Goal: Transaction & Acquisition: Subscribe to service/newsletter

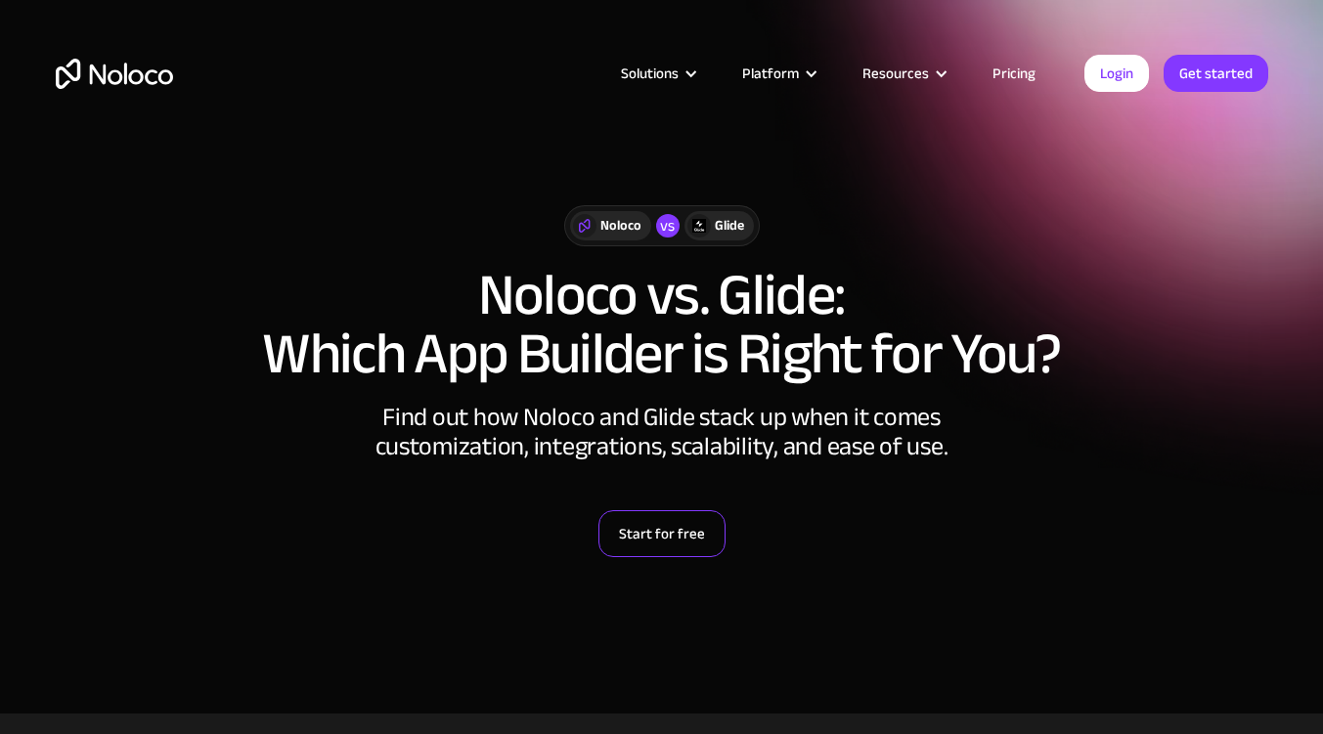
click at [644, 518] on link "Start for free" at bounding box center [662, 533] width 127 height 47
click at [933, 529] on div "Start for free" at bounding box center [662, 533] width 1213 height 47
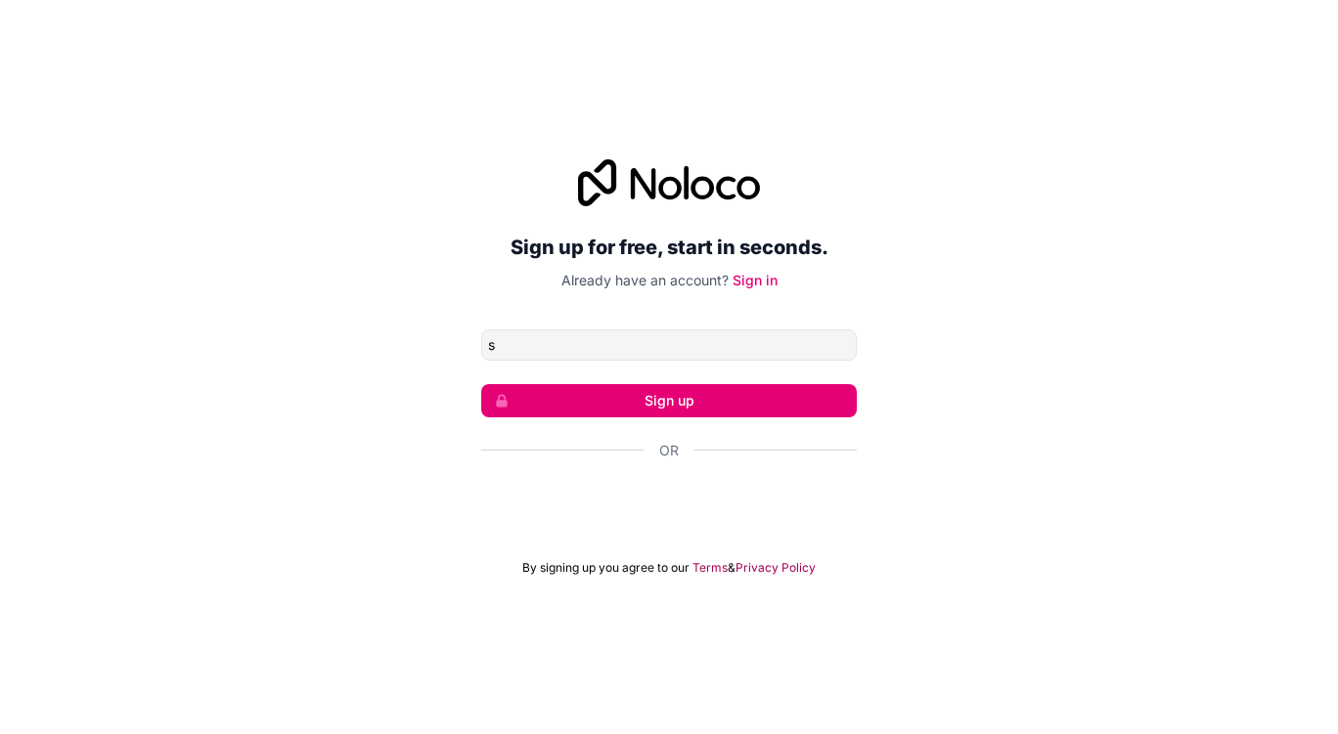
type input "[EMAIL_ADDRESS][DOMAIN_NAME]"
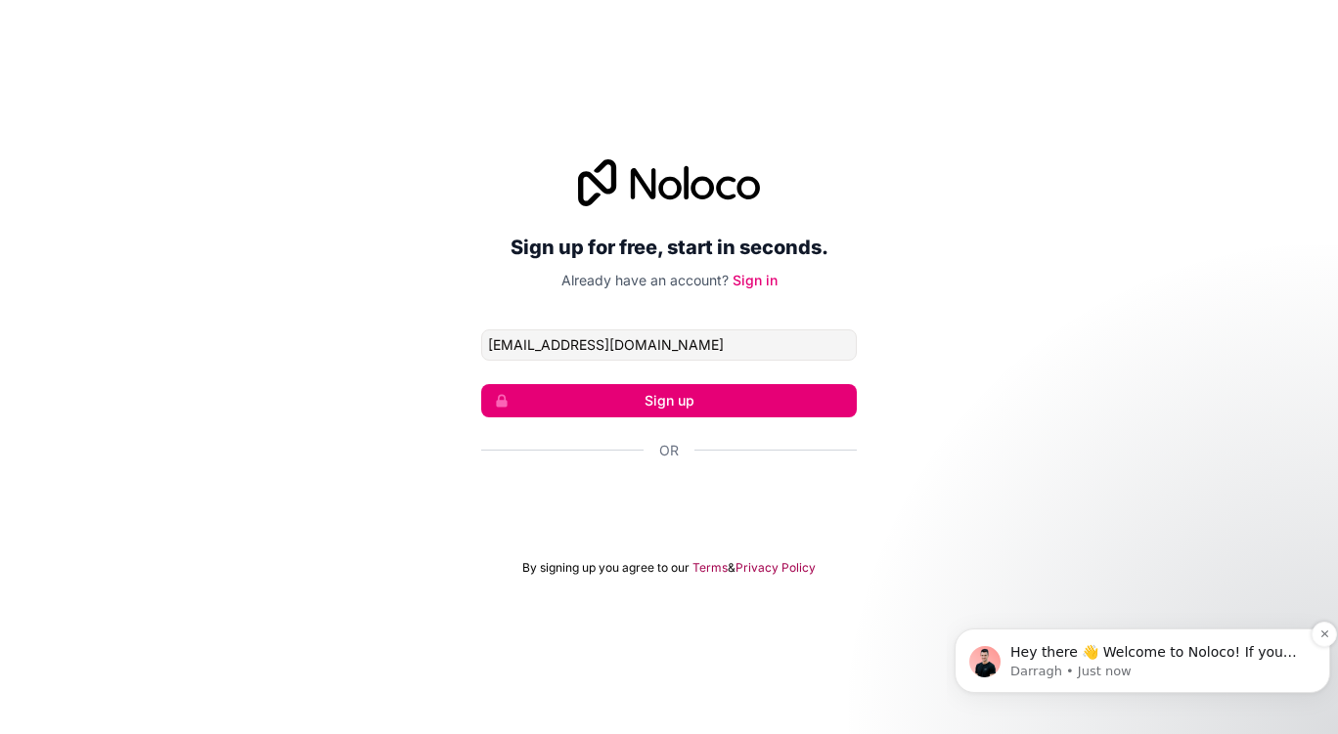
click at [1204, 659] on span "Hey there 👋 Welcome to Noloco! If you have any questions, just reply to this me…" at bounding box center [1153, 671] width 287 height 55
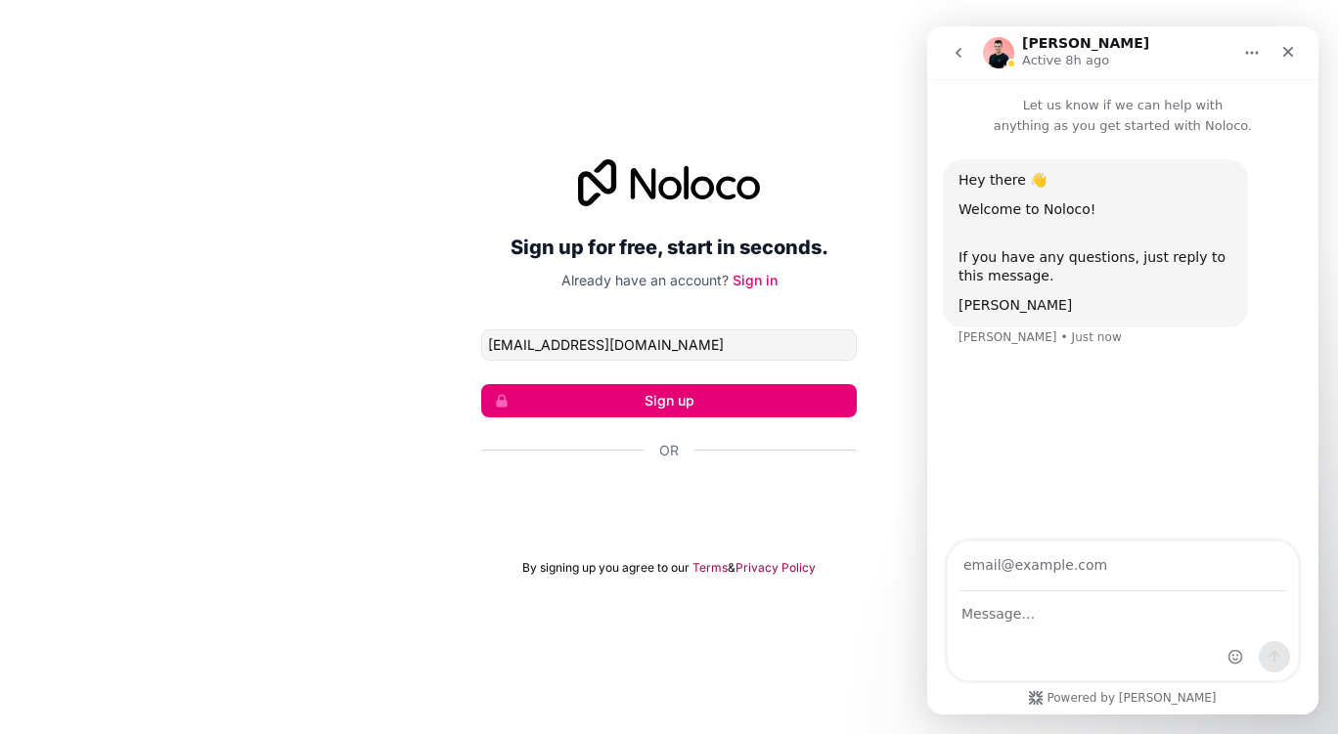
click at [394, 454] on div "Sign up for free, start in seconds. Already have an account? Sign in supervisor…" at bounding box center [669, 367] width 1338 height 471
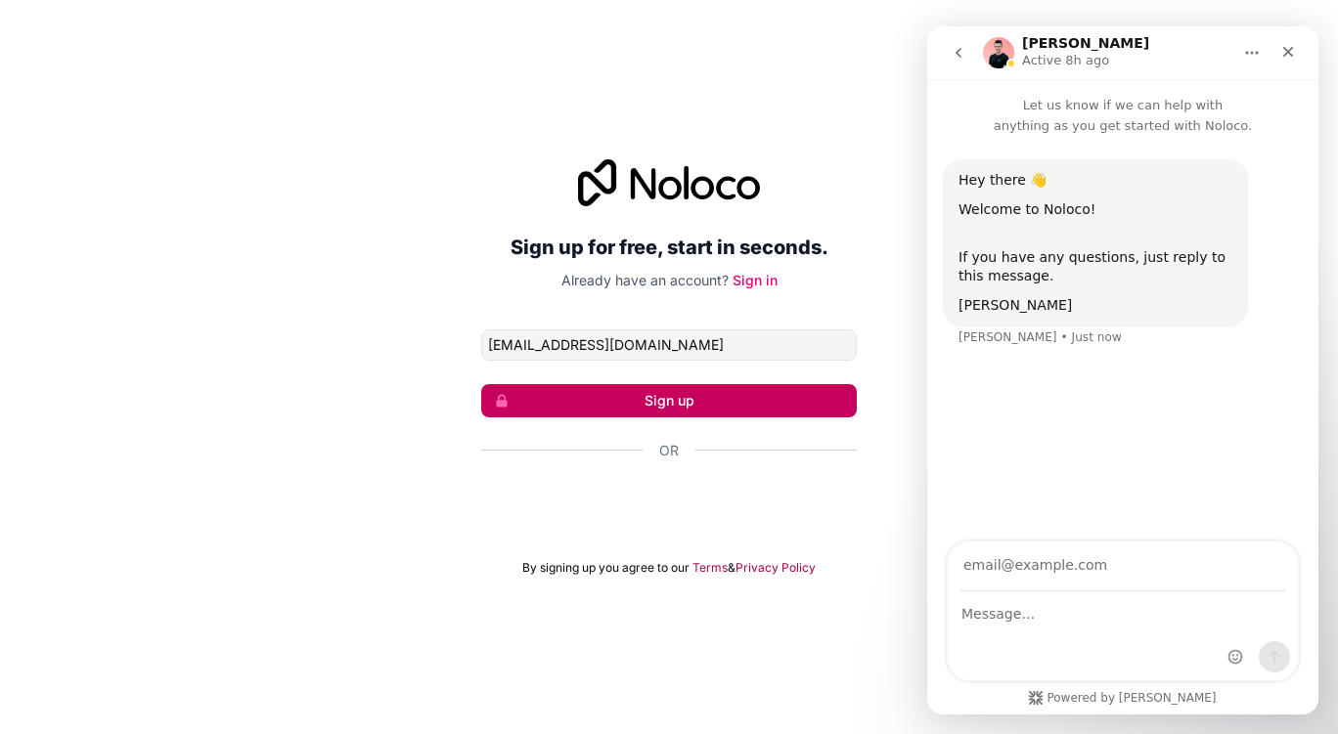
click at [629, 410] on button "Sign up" at bounding box center [669, 400] width 376 height 33
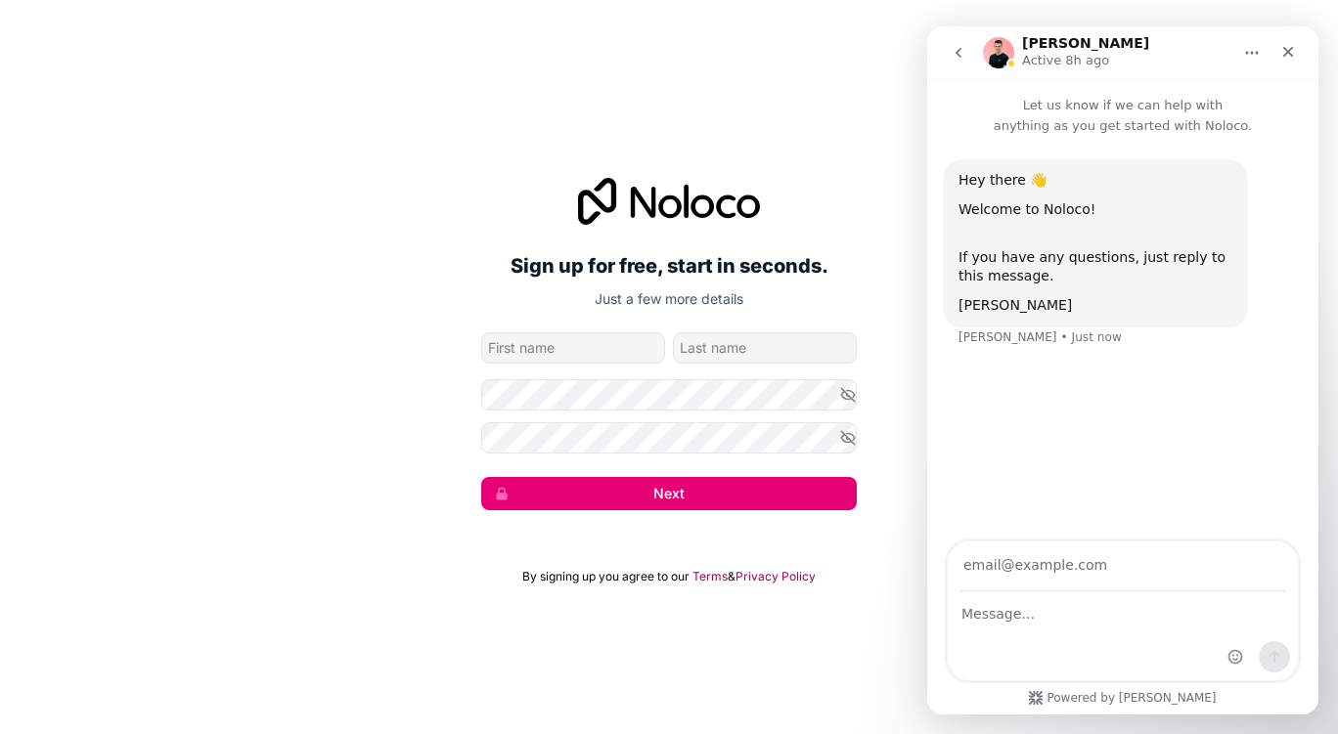
click at [575, 360] on input "given-name" at bounding box center [573, 348] width 184 height 31
type input "Daisy"
type input "Torres-Hill"
click at [586, 410] on form "supervisor06320@gmail.com Daisy Torres-Hill Next" at bounding box center [669, 422] width 376 height 178
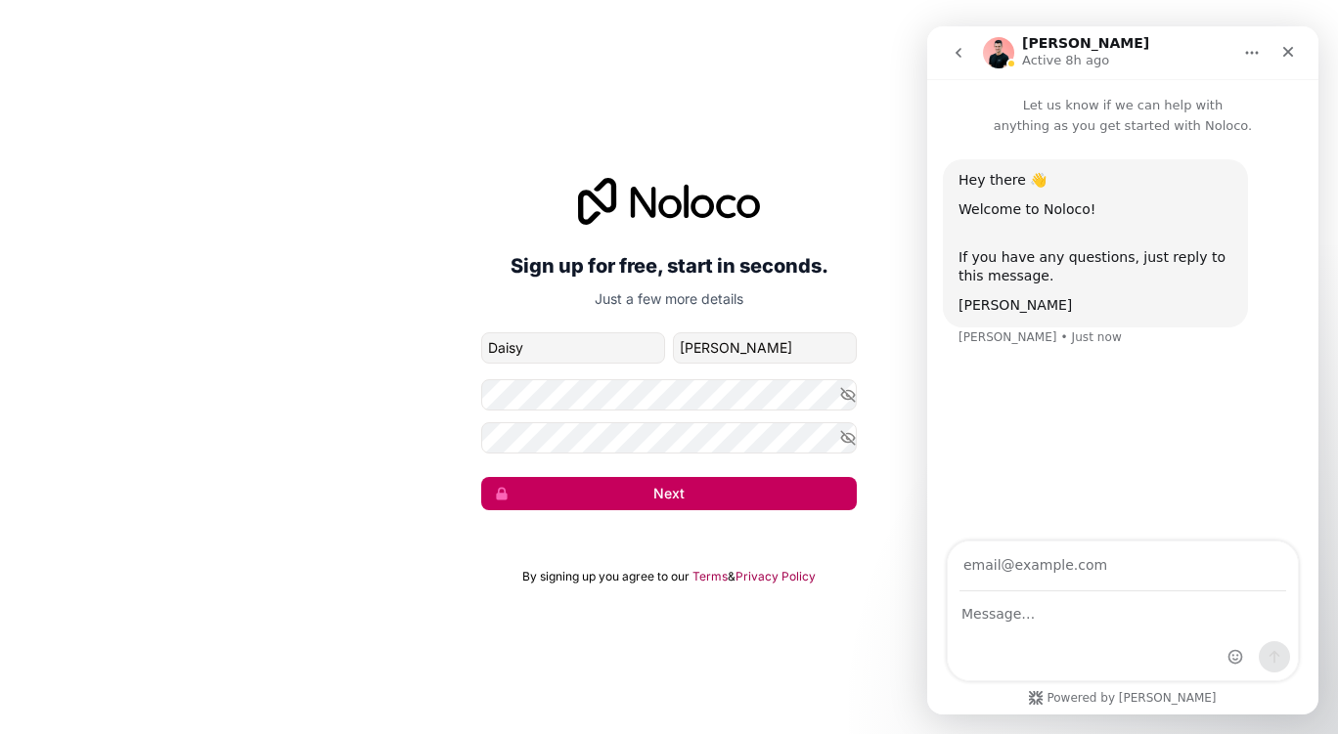
click at [649, 486] on button "Next" at bounding box center [669, 493] width 376 height 33
